Goal: Transaction & Acquisition: Purchase product/service

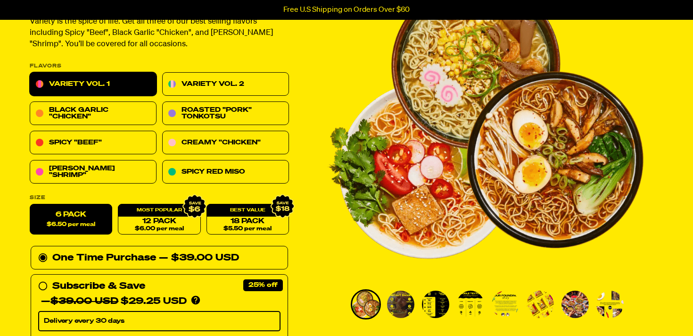
scroll to position [80, 0]
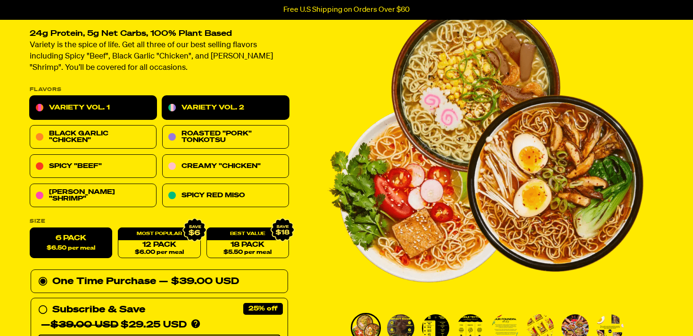
click at [172, 112] on link "Variety Vol. 2" at bounding box center [225, 108] width 127 height 24
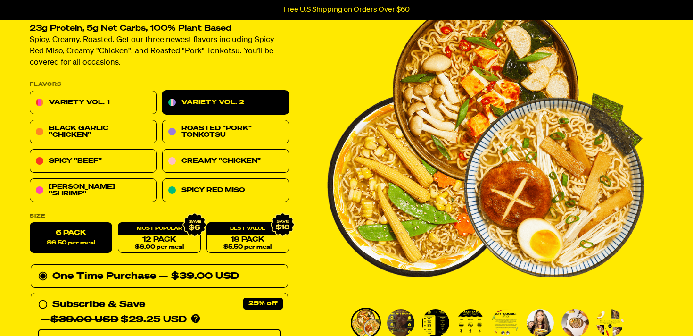
scroll to position [100, 0]
